Goal: Task Accomplishment & Management: Complete application form

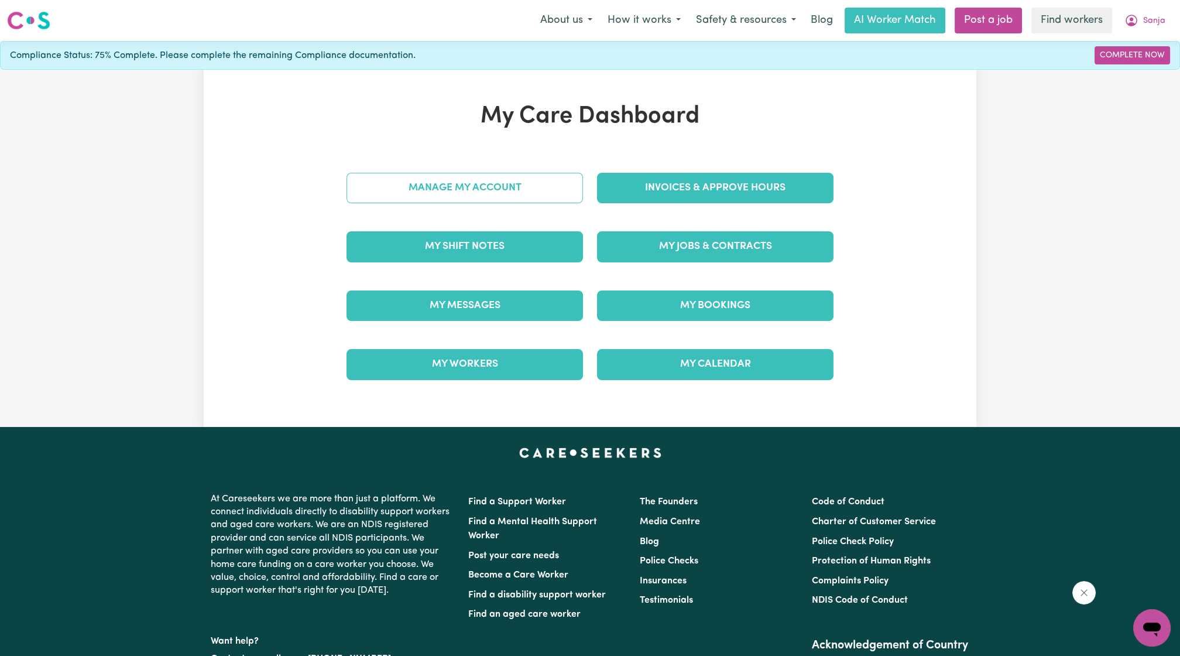
click at [512, 197] on link "Manage My Account" at bounding box center [465, 188] width 237 height 30
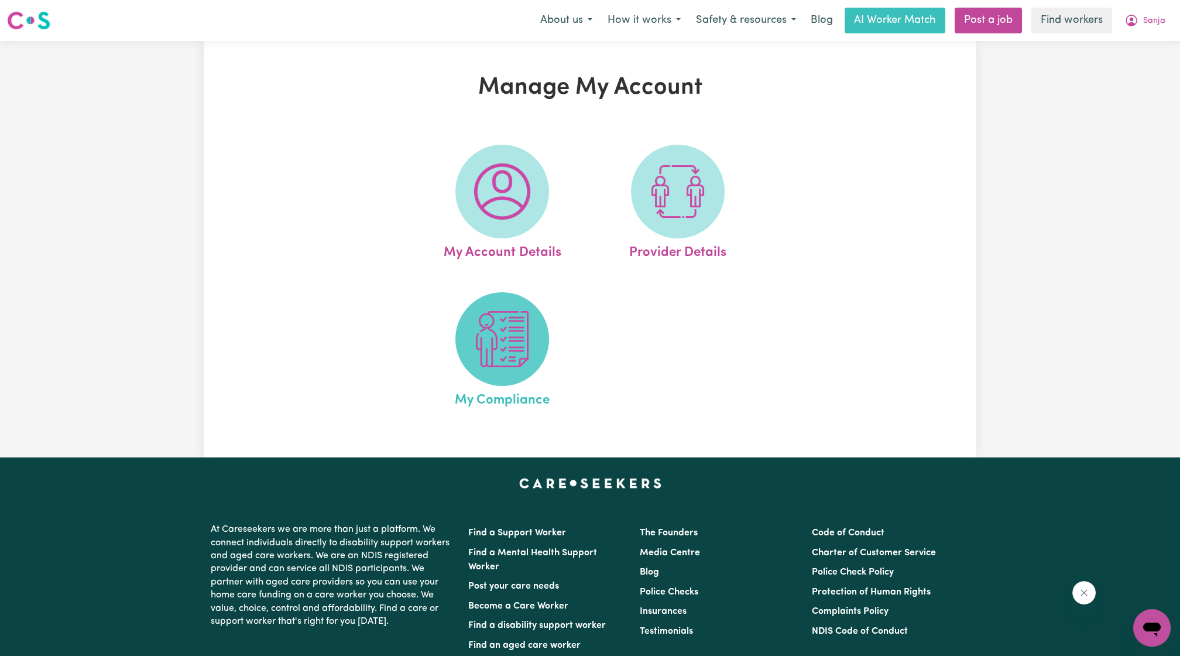
click at [469, 317] on span at bounding box center [502, 339] width 94 height 94
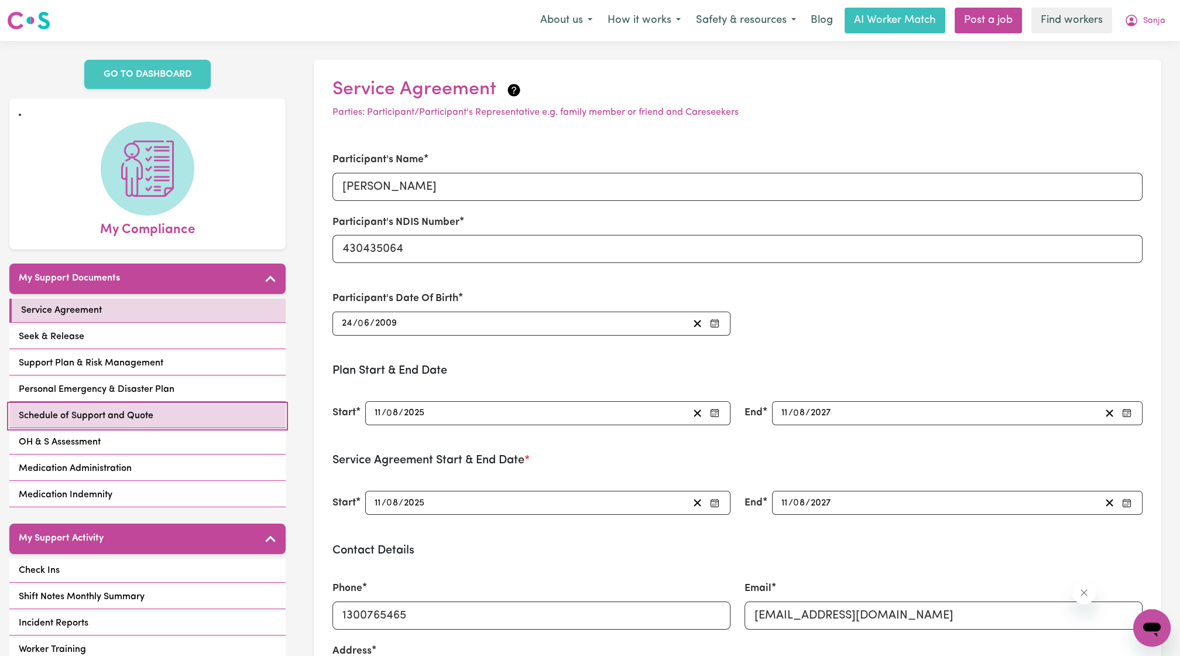
click at [164, 404] on link "Schedule of Support and Quote" at bounding box center [147, 416] width 276 height 24
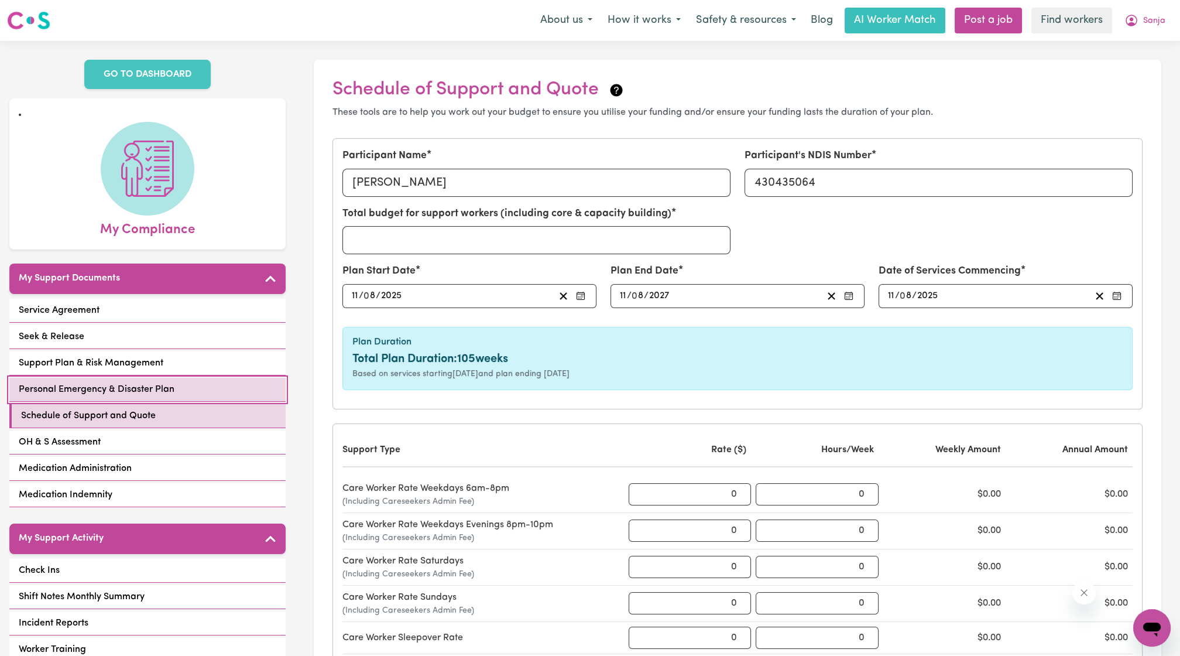
click at [214, 379] on link "Personal Emergency & Disaster Plan" at bounding box center [147, 390] width 276 height 24
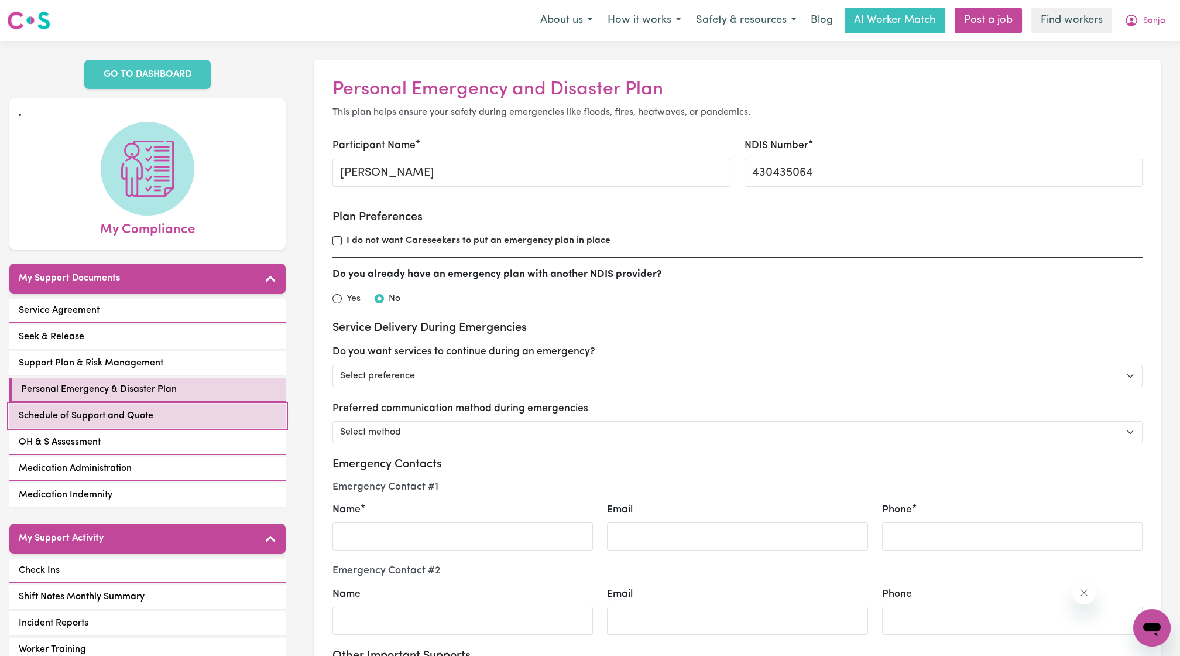
click at [170, 404] on link "Schedule of Support and Quote" at bounding box center [147, 416] width 276 height 24
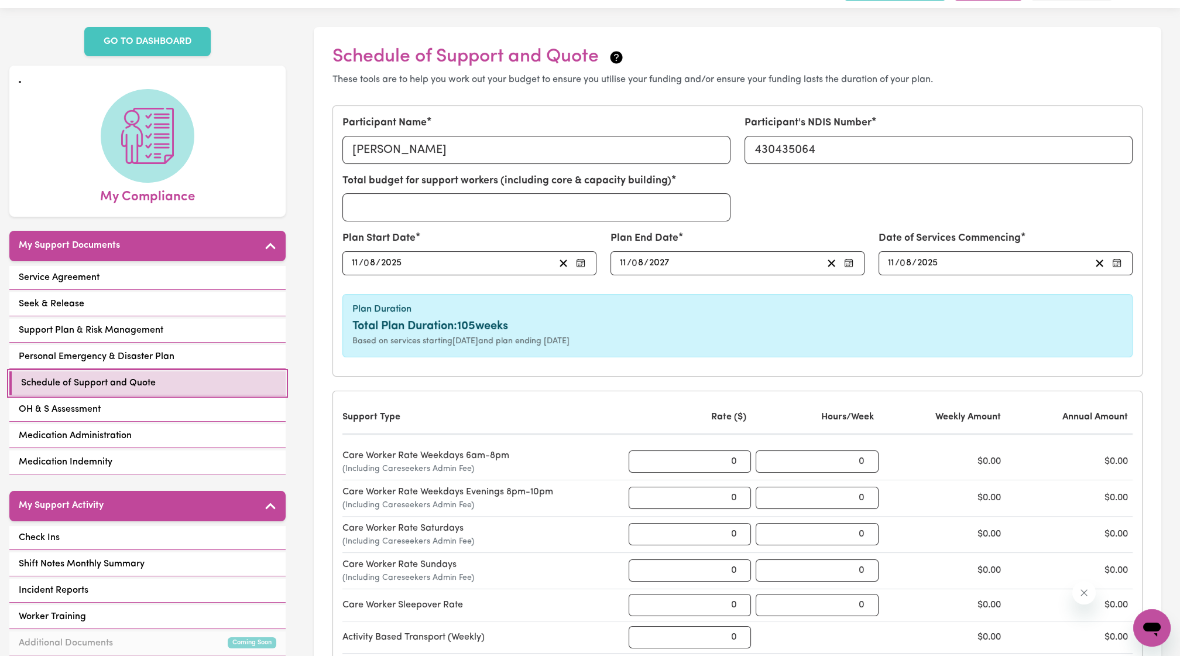
scroll to position [26, 0]
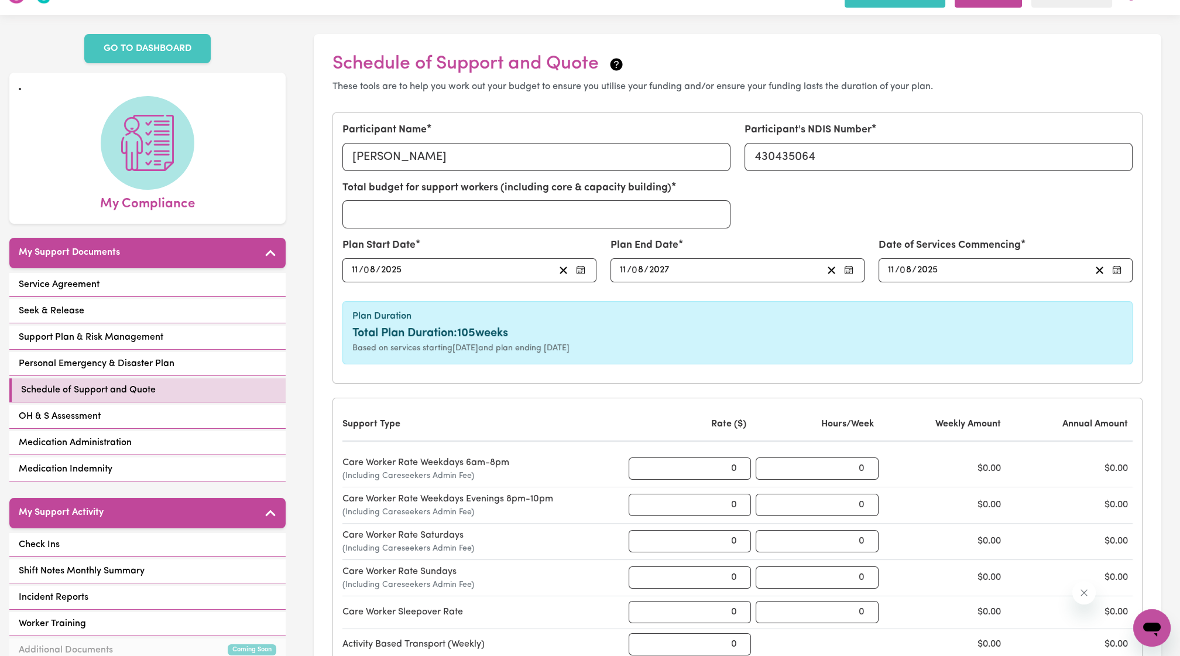
click at [776, 197] on div "Total budget for support workers (including core & capacity building)" at bounding box center [737, 208] width 804 height 57
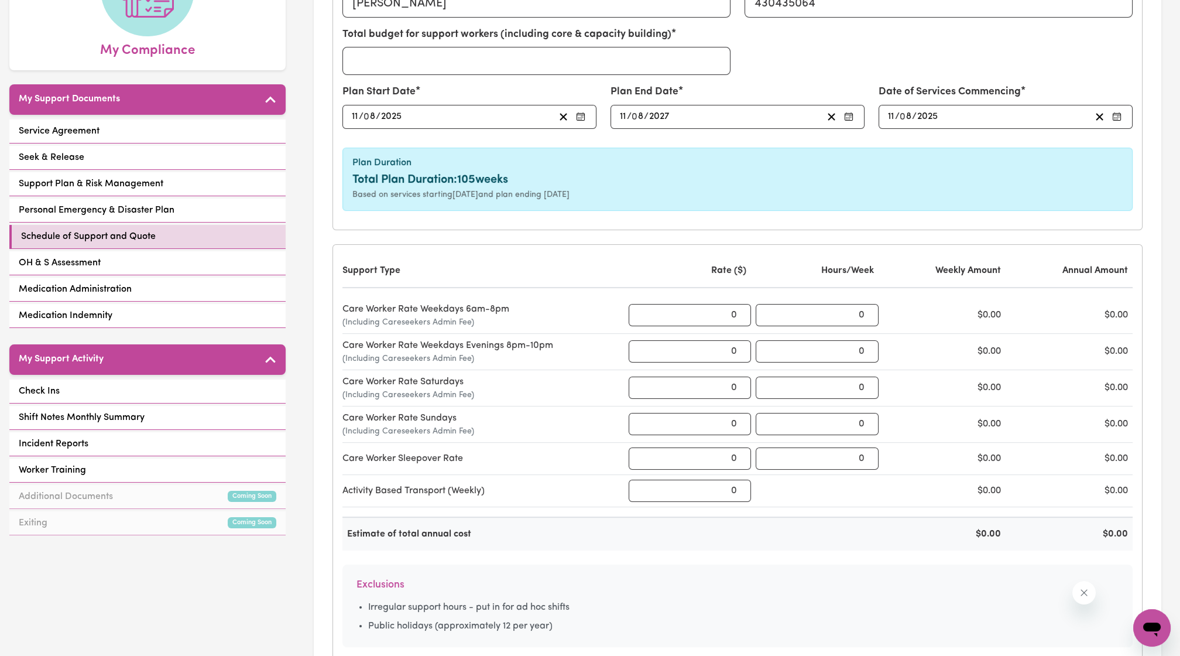
scroll to position [0, 0]
